Goal: Check status: Check status

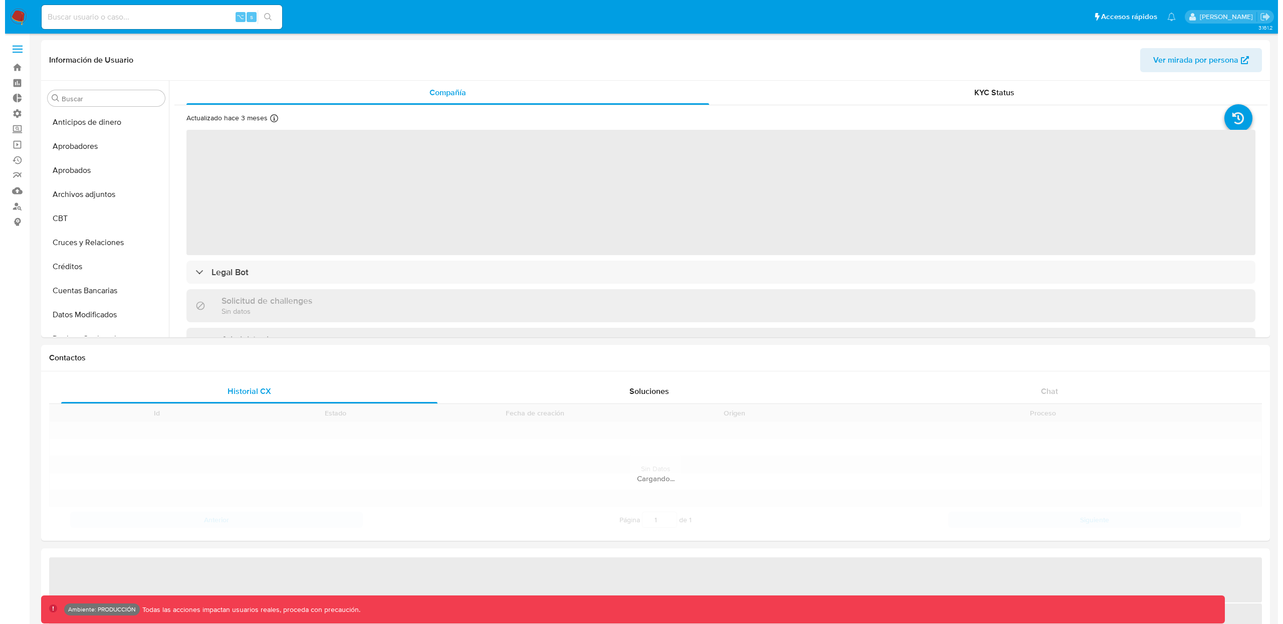
scroll to position [471, 0]
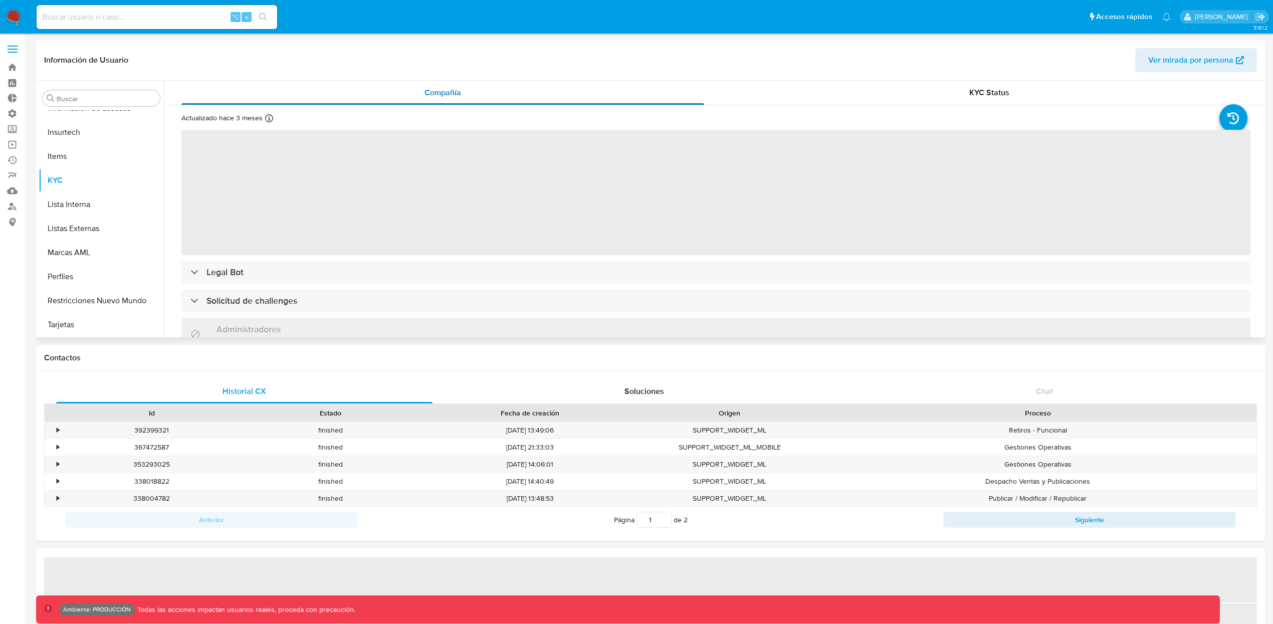
select select "10"
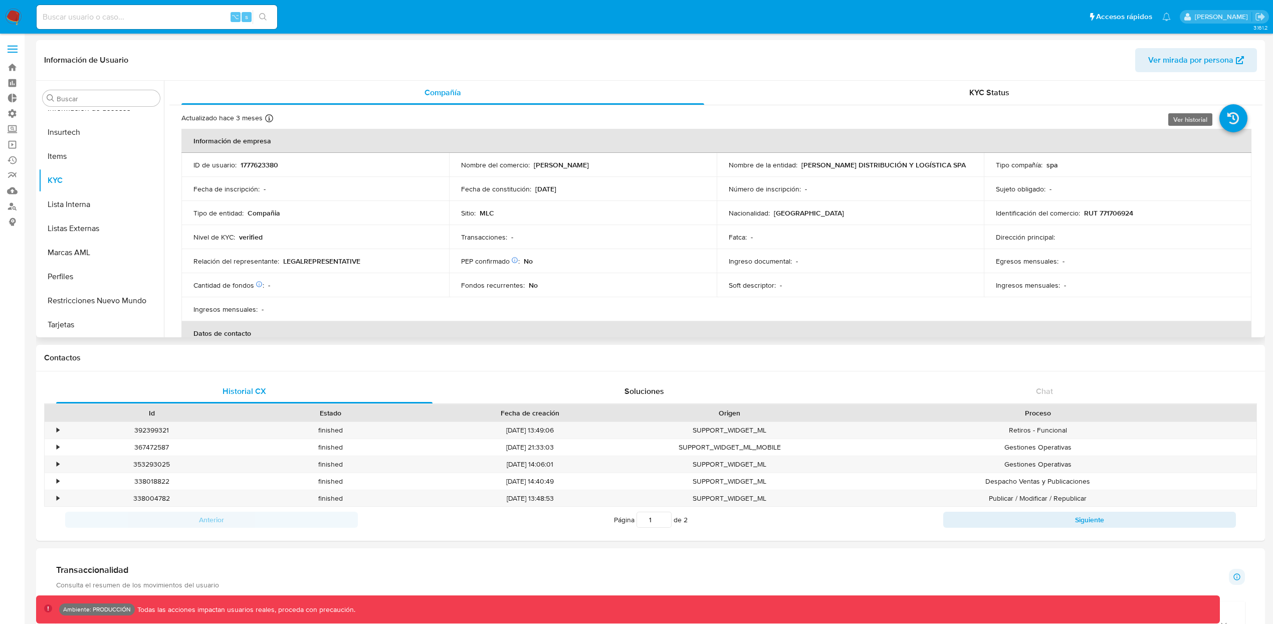
click at [1224, 120] on icon at bounding box center [1233, 118] width 28 height 28
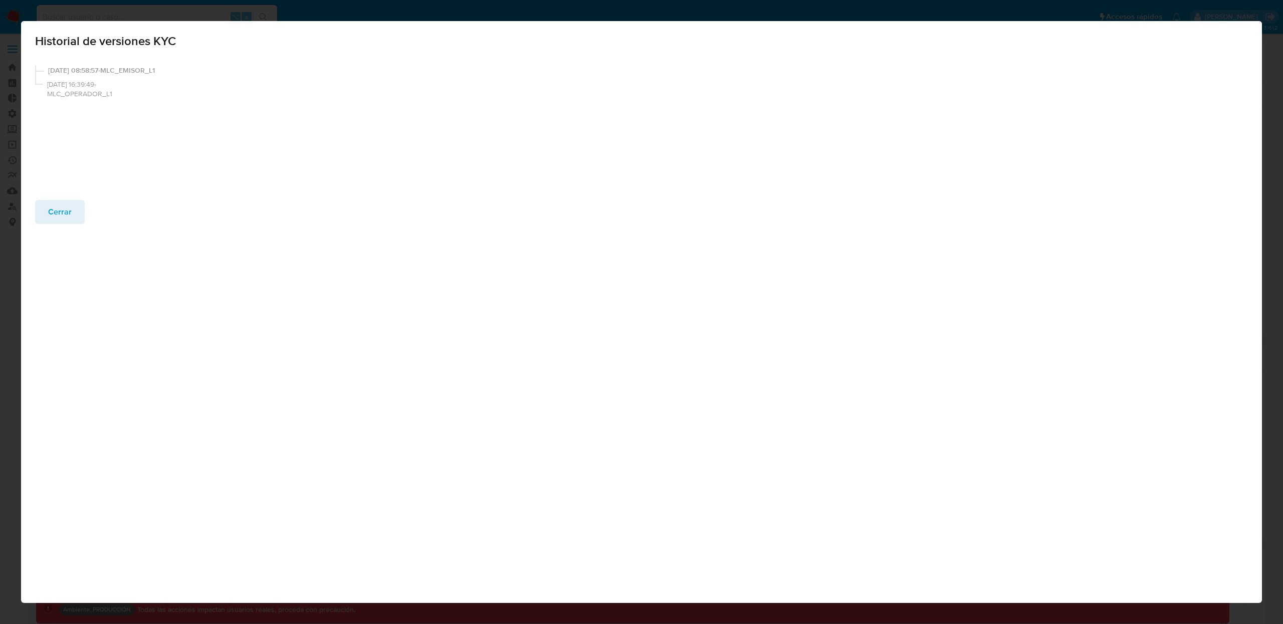
click at [122, 71] on span "[DATE] 08:58:57-MLC_EMISOR_L1" at bounding box center [102, 71] width 109 height 10
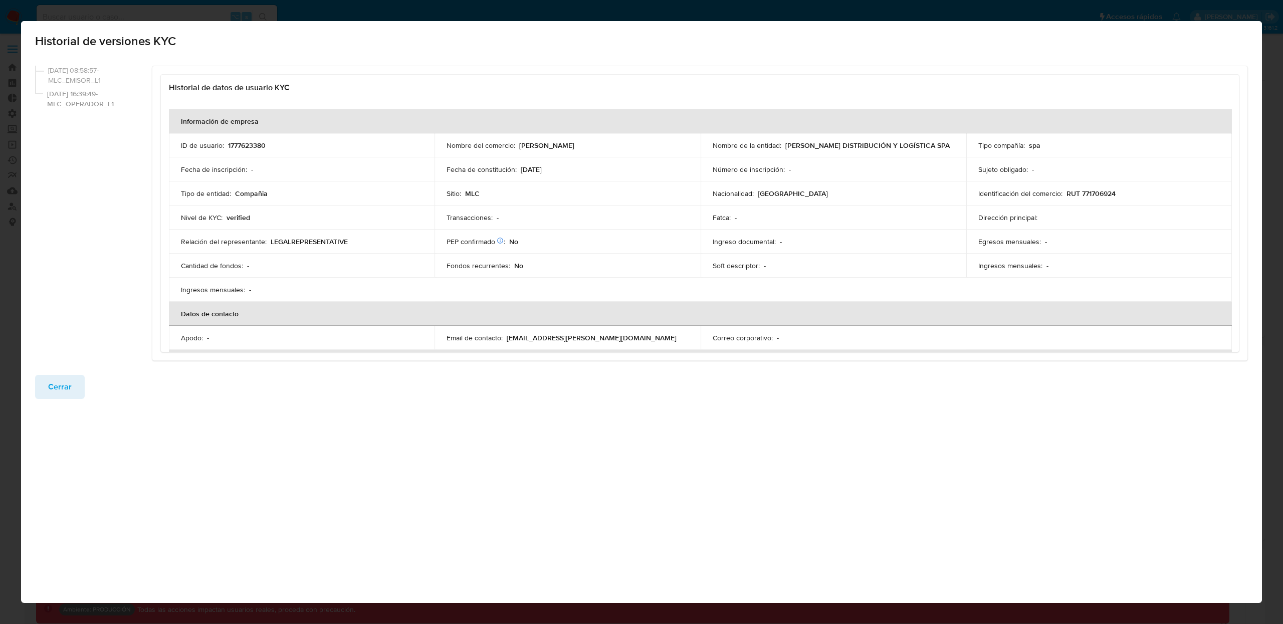
click at [80, 99] on span "[DATE] 16:39:49-MLC_OPERADOR_L1" at bounding box center [97, 99] width 101 height 20
click at [95, 103] on span "[DATE] 16:39:49-MLC_OPERADOR_L1" at bounding box center [97, 99] width 101 height 20
click at [97, 102] on span "[DATE] 16:39:49-MLC_OPERADOR_L1" at bounding box center [97, 99] width 101 height 20
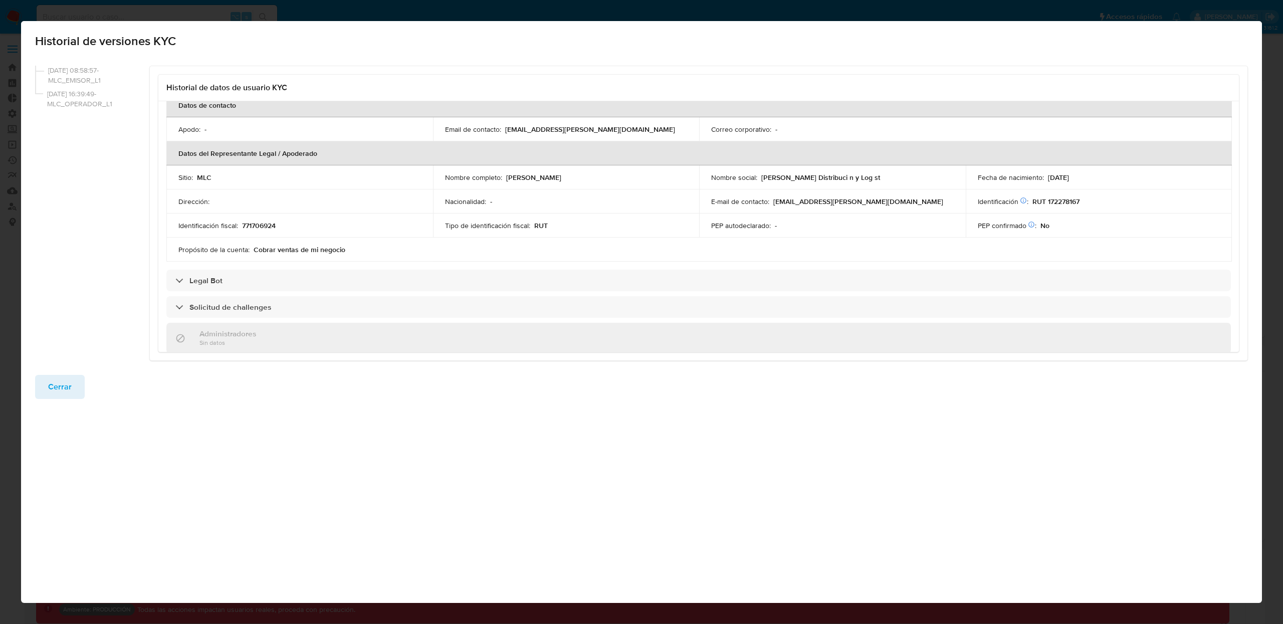
scroll to position [205, 0]
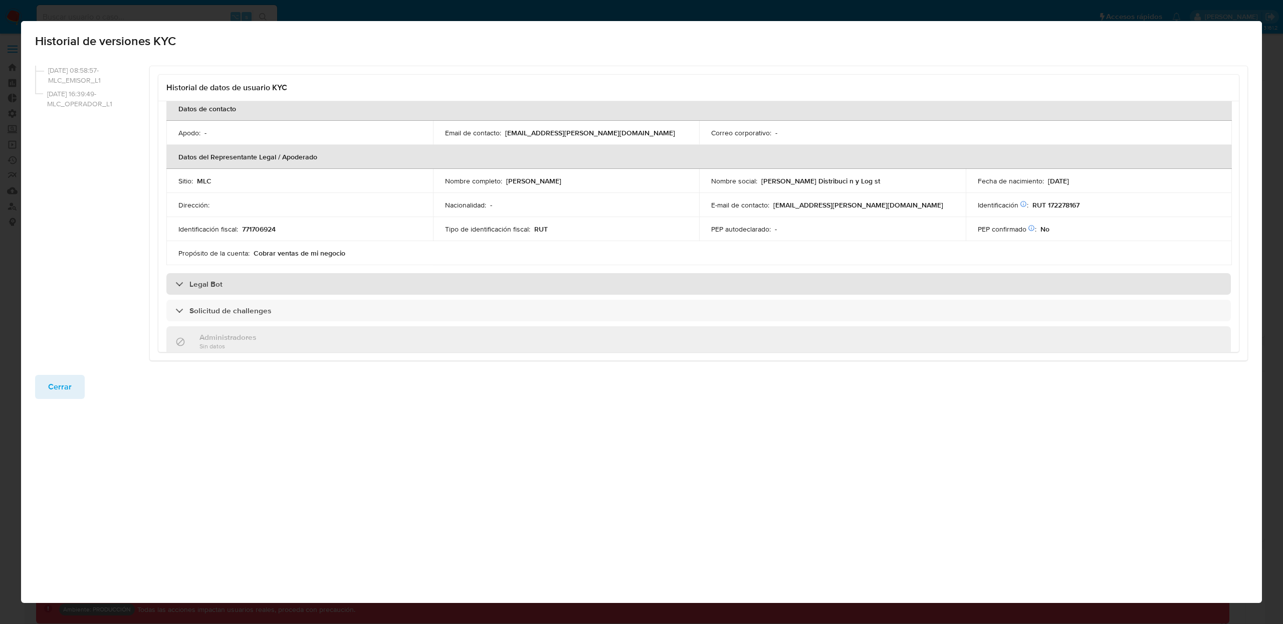
click at [253, 285] on div "Legal Bot" at bounding box center [698, 284] width 1064 height 22
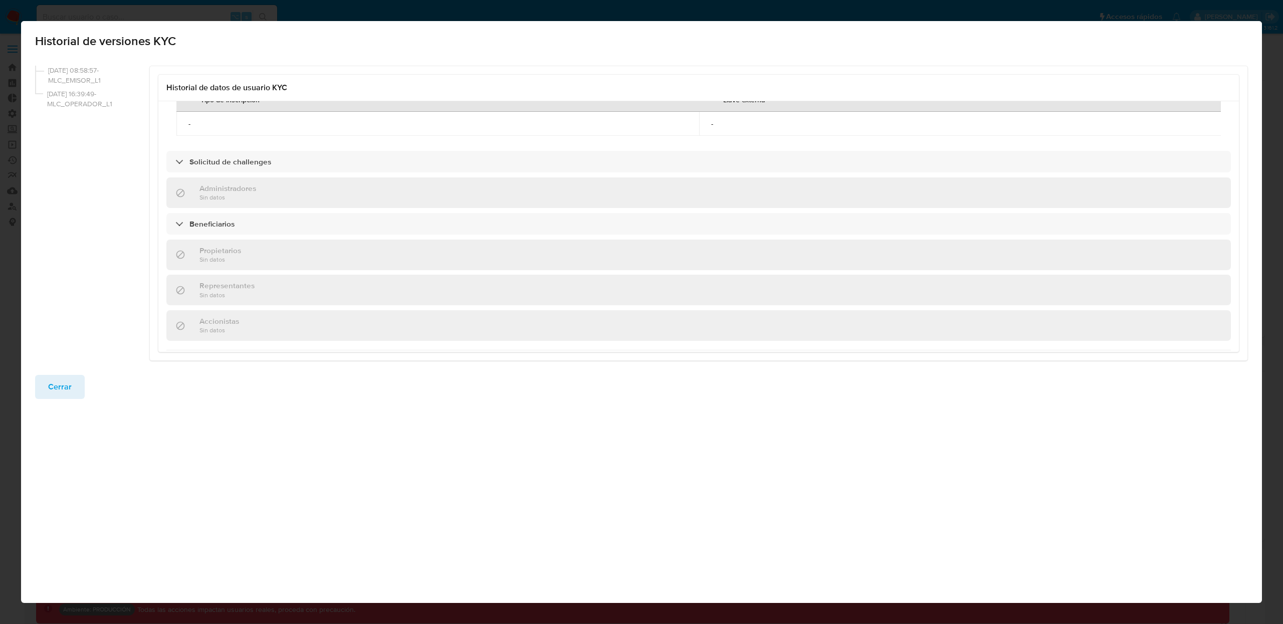
scroll to position [428, 0]
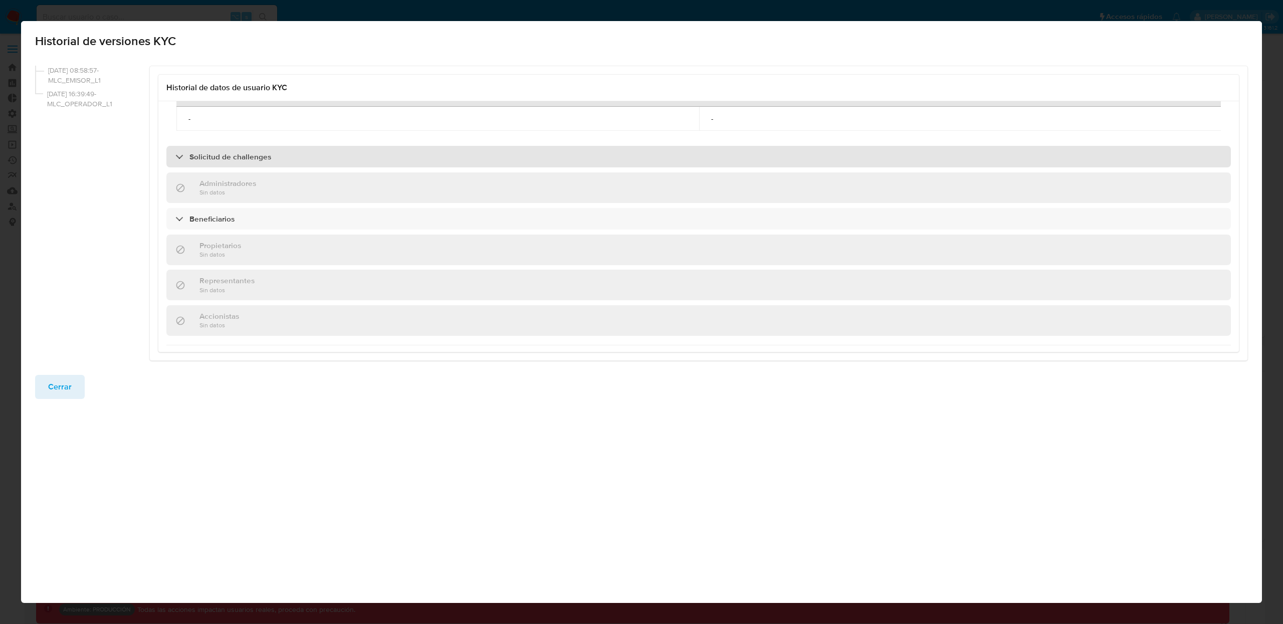
click at [228, 161] on h3 "Solicitud de challenges" at bounding box center [230, 157] width 82 height 10
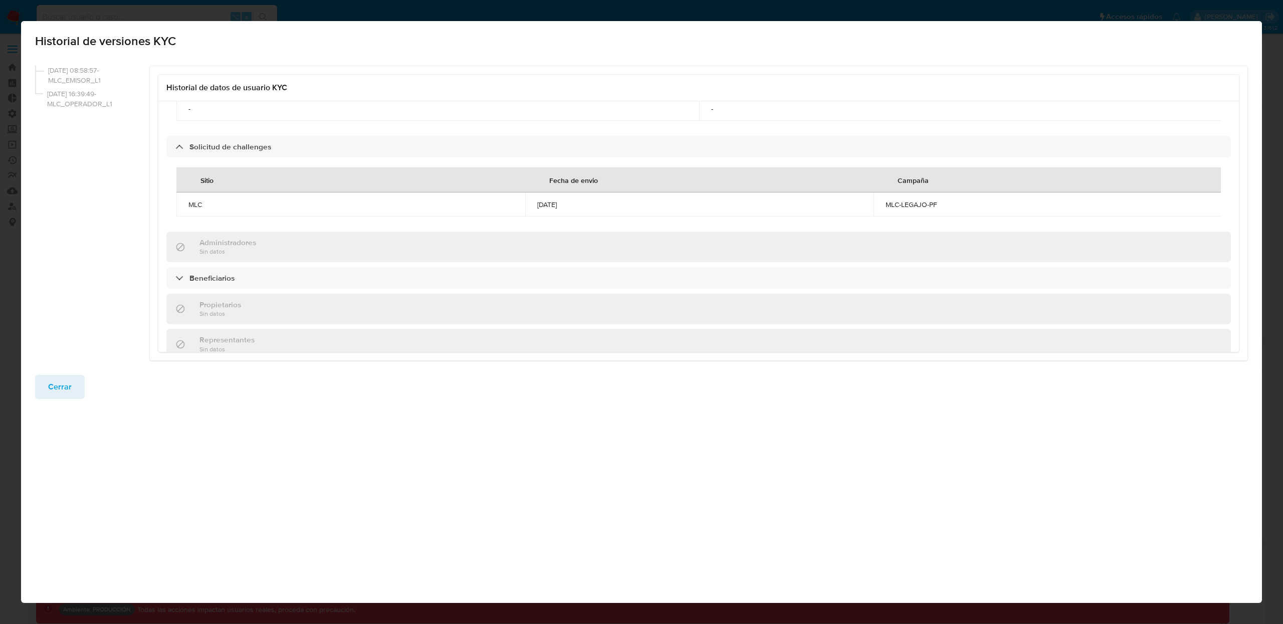
scroll to position [439, 0]
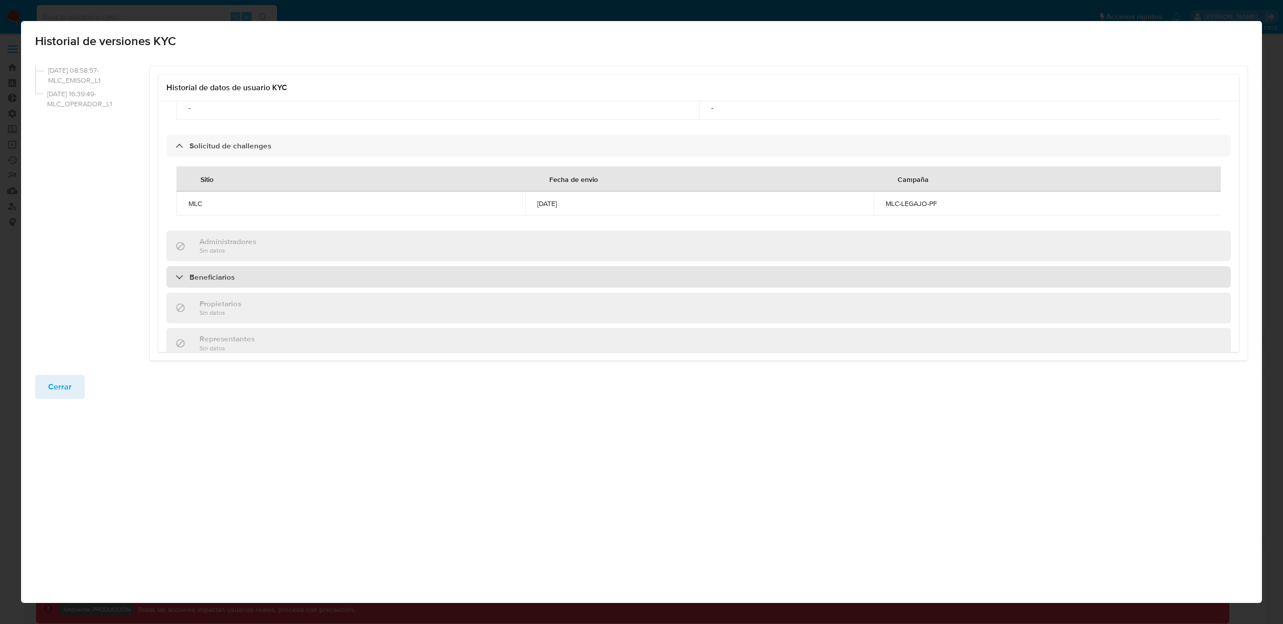
click at [232, 282] on h3 "Beneficiarios" at bounding box center [211, 277] width 45 height 10
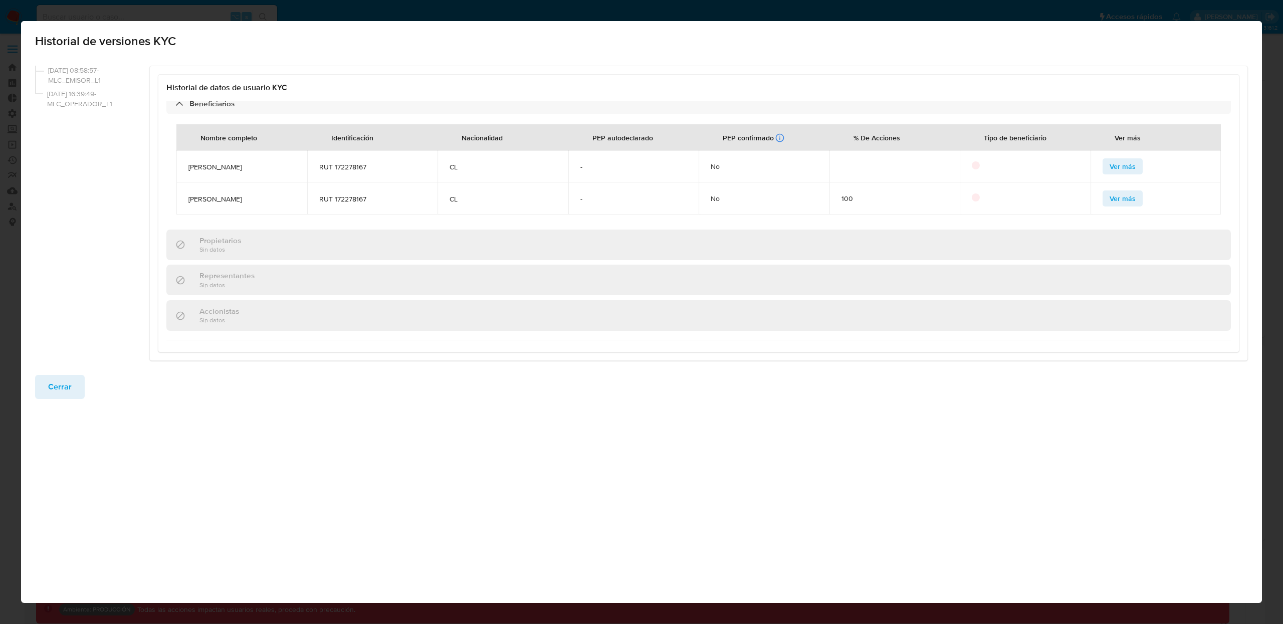
scroll to position [632, 0]
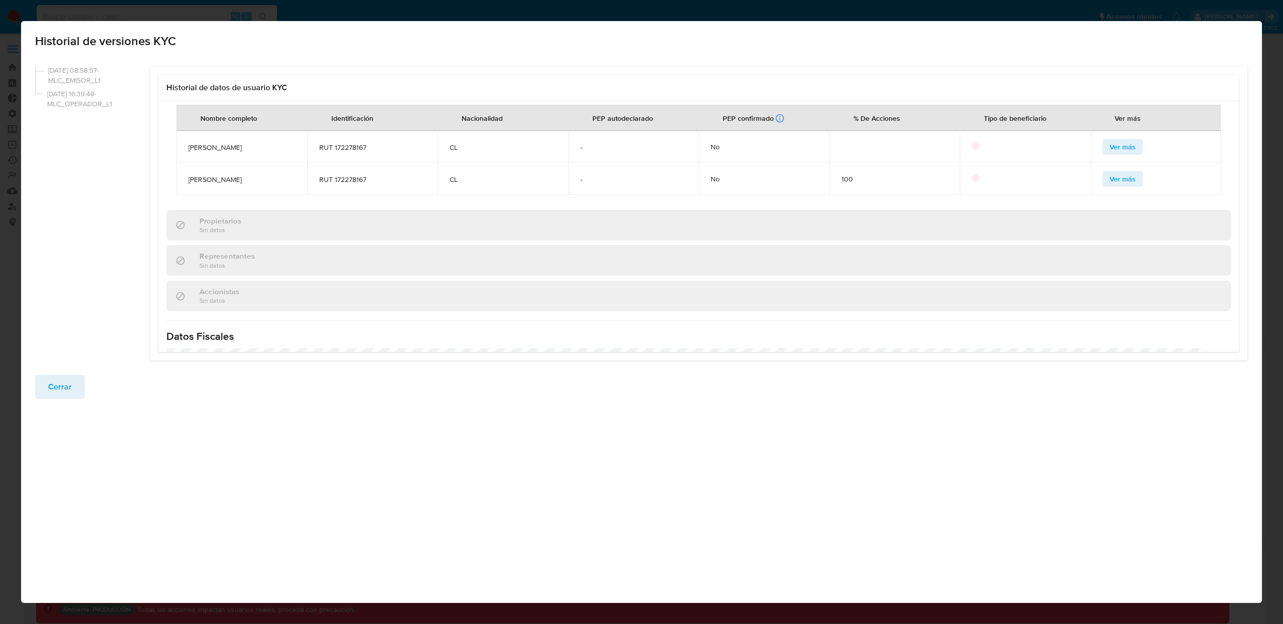
click at [1109, 154] on span "Ver más" at bounding box center [1122, 147] width 26 height 14
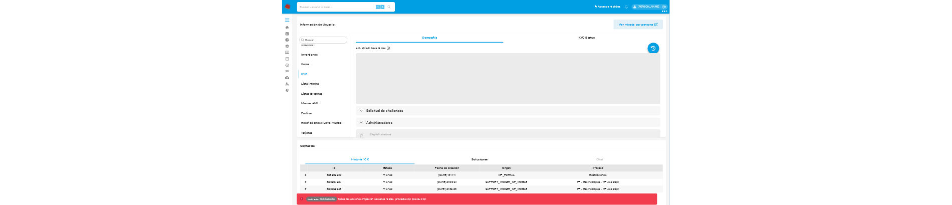
scroll to position [520, 0]
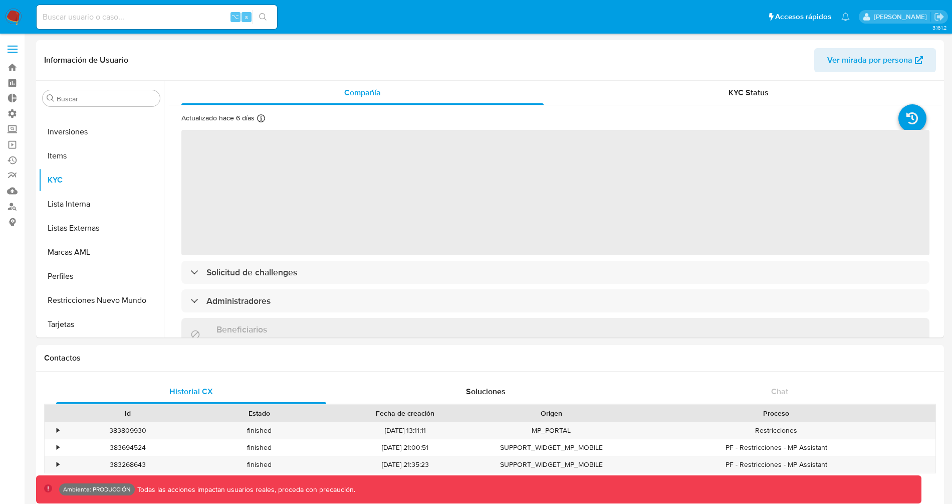
select select "10"
